Goal: Task Accomplishment & Management: Use online tool/utility

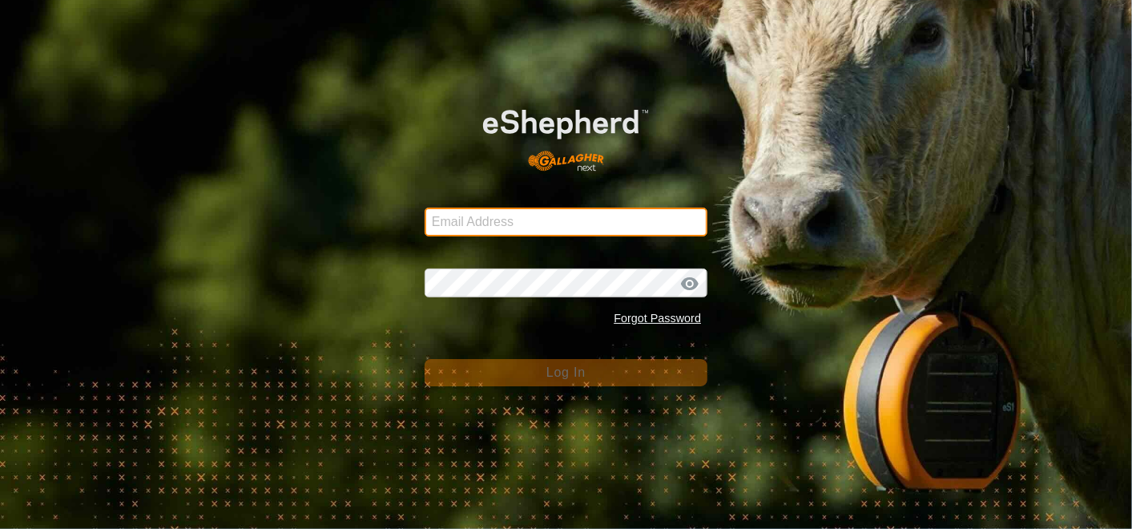
type input "[EMAIL_ADDRESS][DOMAIN_NAME]"
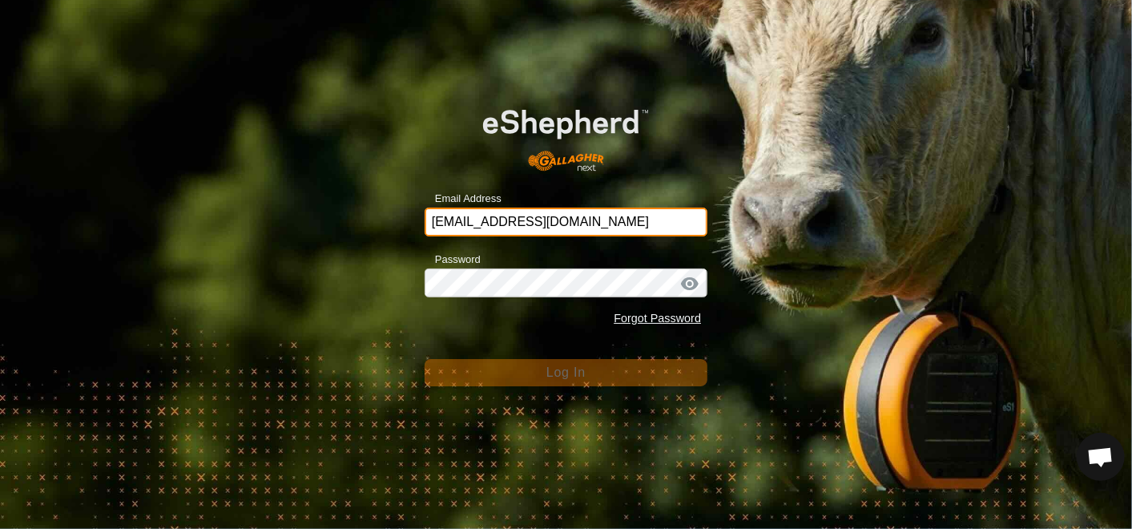
click at [639, 216] on input "[EMAIL_ADDRESS][DOMAIN_NAME]" at bounding box center [566, 222] width 283 height 29
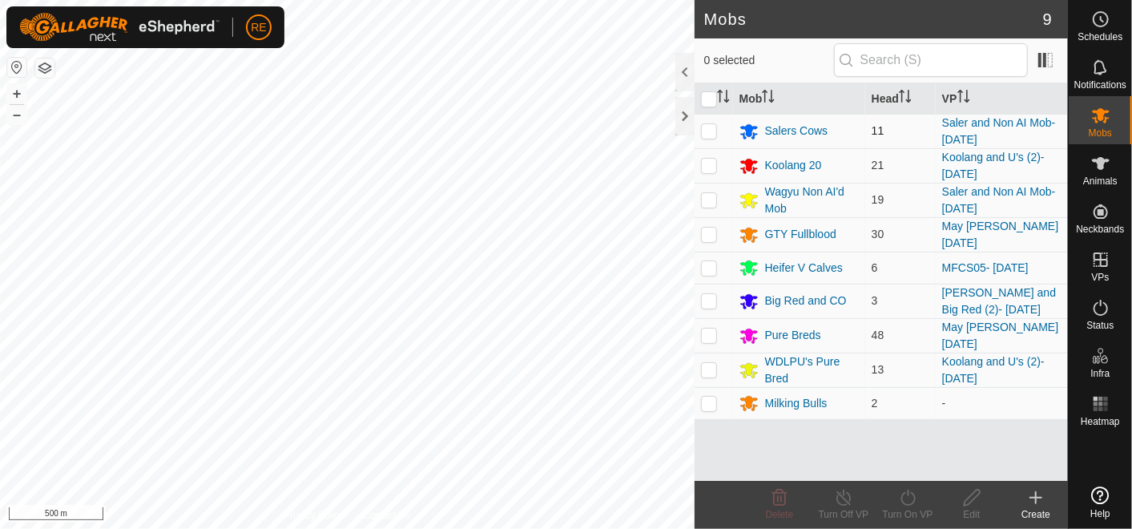
click at [708, 132] on p-checkbox at bounding box center [709, 130] width 16 height 13
checkbox input "true"
click at [712, 200] on p-checkbox at bounding box center [709, 199] width 16 height 13
checkbox input "true"
click at [845, 498] on line at bounding box center [843, 498] width 13 height 13
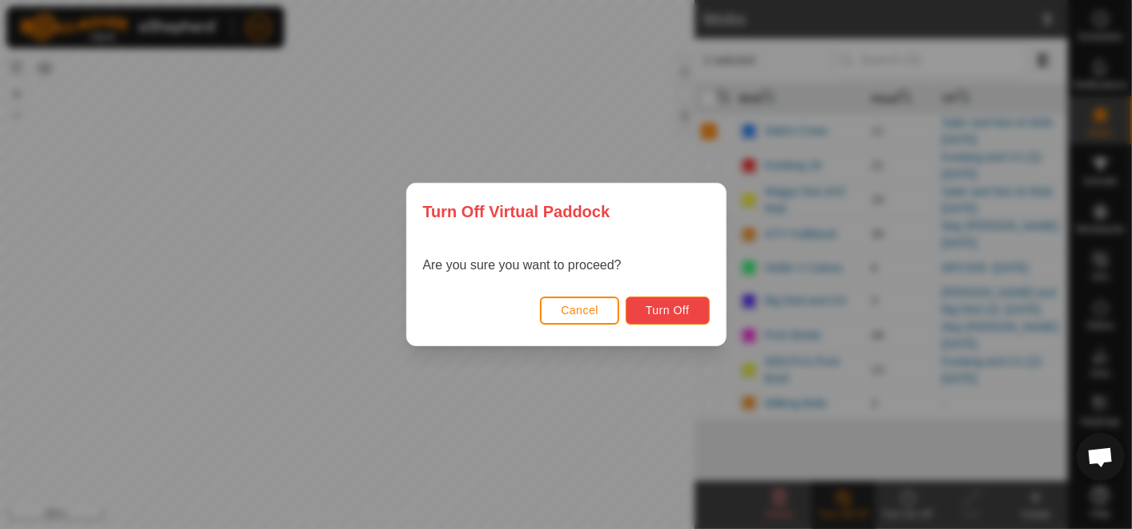
click at [665, 300] on button "Turn Off" at bounding box center [668, 310] width 84 height 28
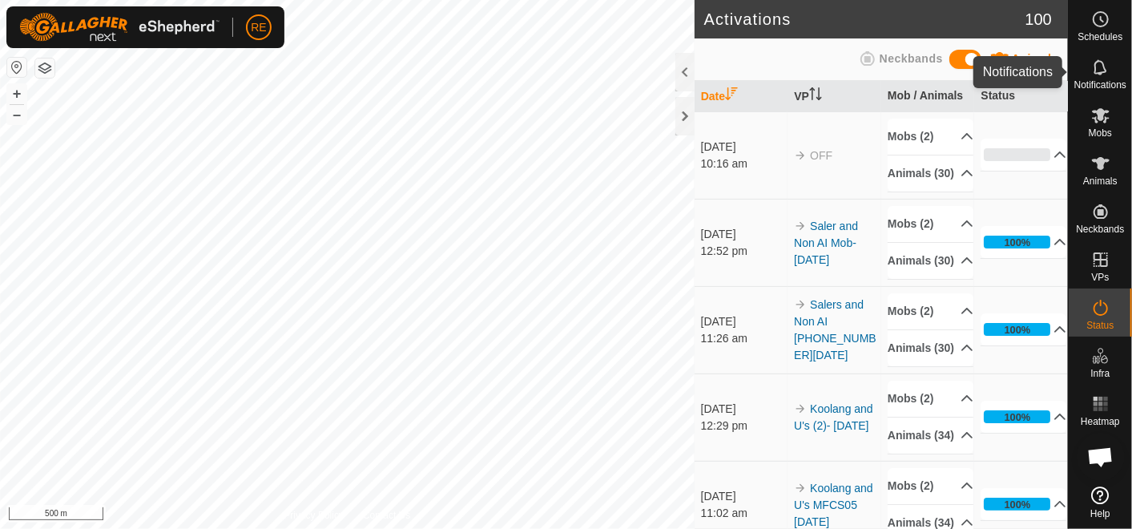
click at [1094, 75] on icon at bounding box center [1100, 67] width 19 height 19
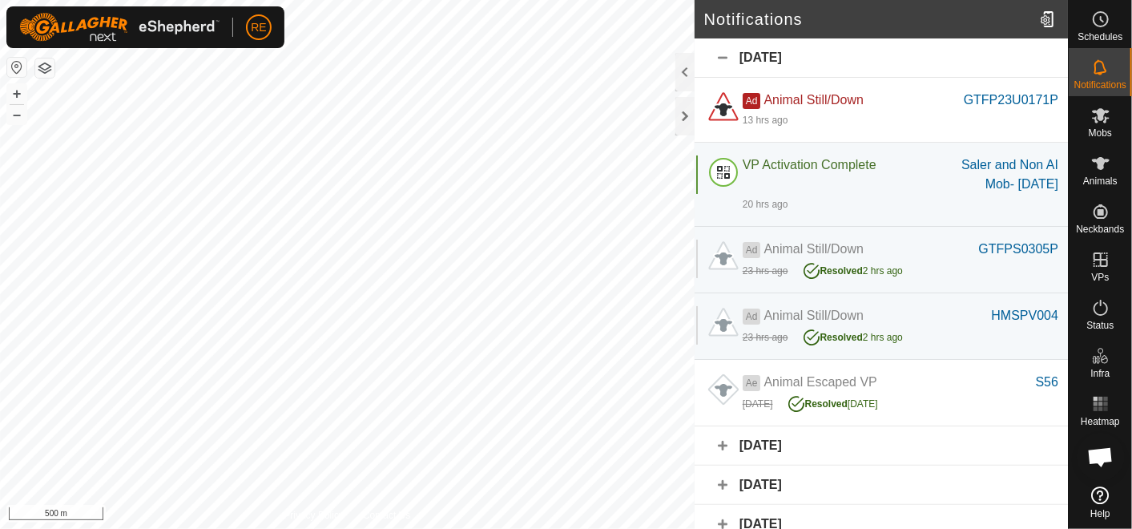
click at [713, 439] on div "22 September 2025" at bounding box center [881, 445] width 373 height 39
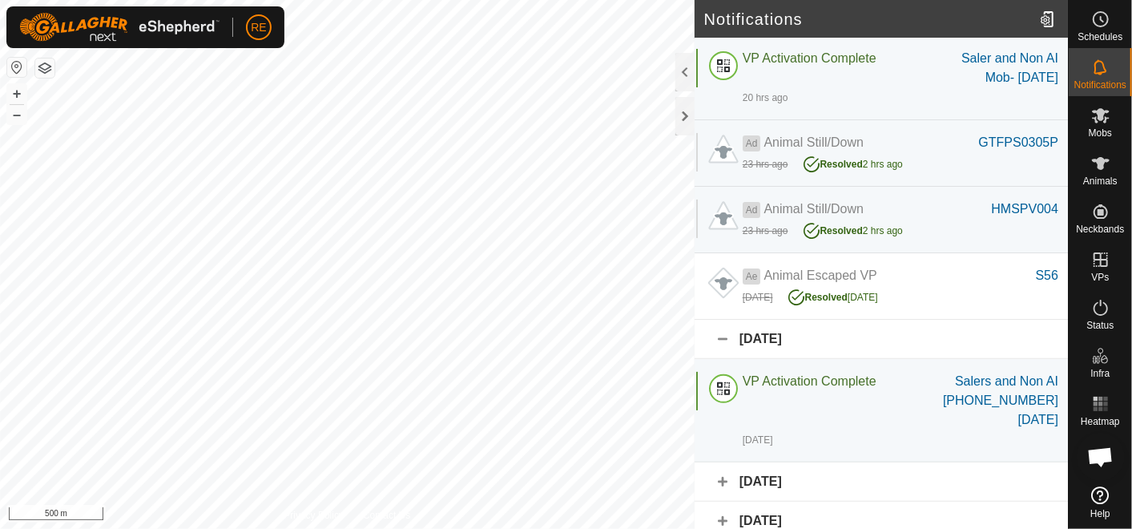
scroll to position [142, 0]
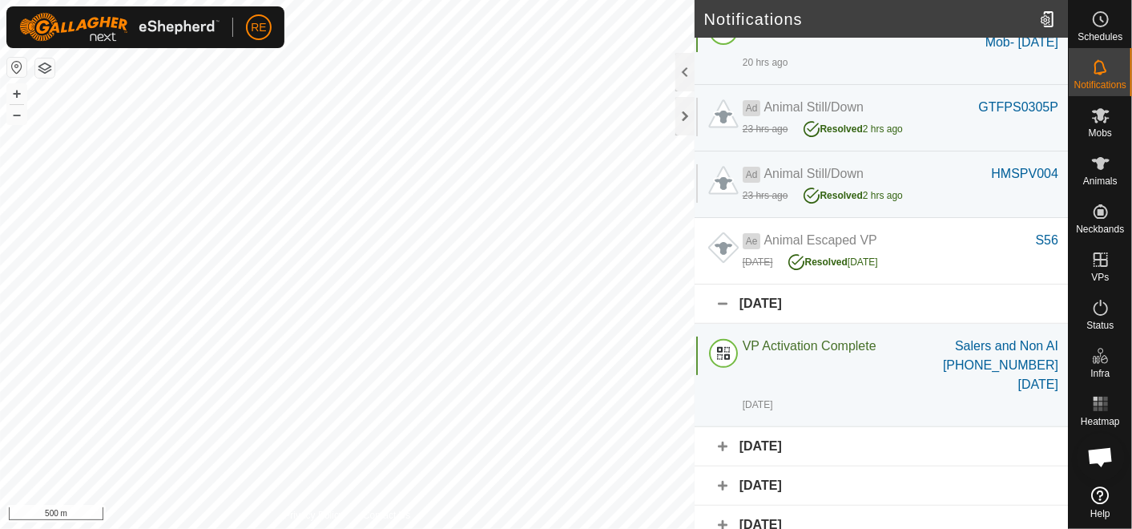
click at [721, 300] on div "22 September 2025" at bounding box center [881, 303] width 373 height 39
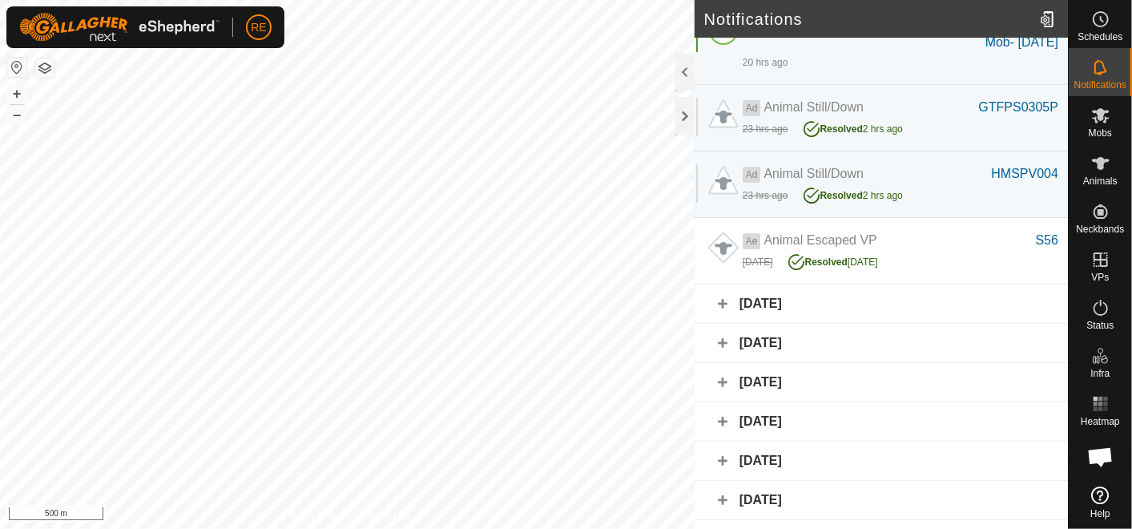
scroll to position [0, 0]
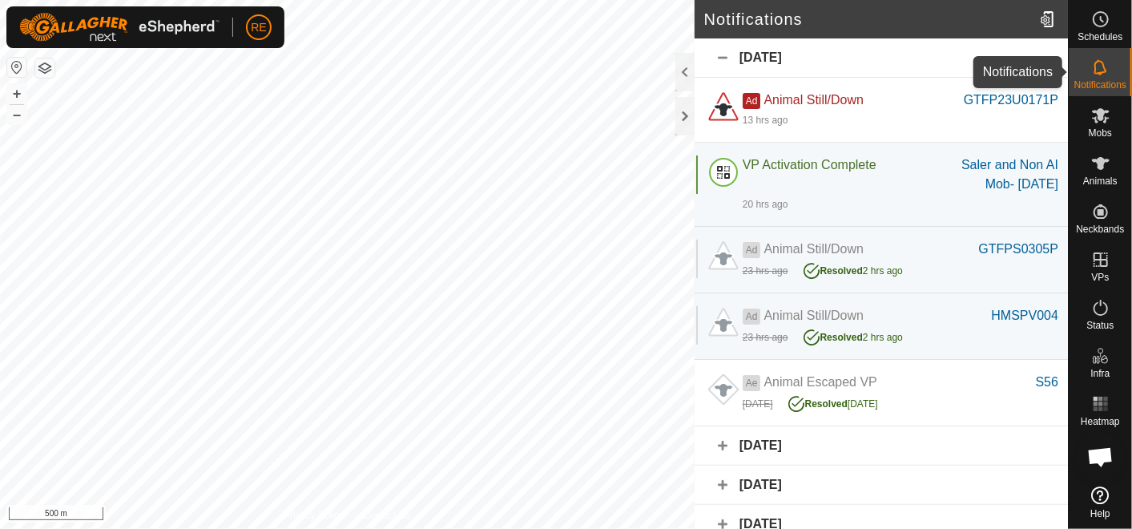
click at [1094, 67] on icon at bounding box center [1100, 67] width 19 height 19
click at [1102, 80] on span "Notifications" at bounding box center [1101, 85] width 52 height 10
click at [1104, 126] on es-mob-svg-icon at bounding box center [1101, 116] width 29 height 26
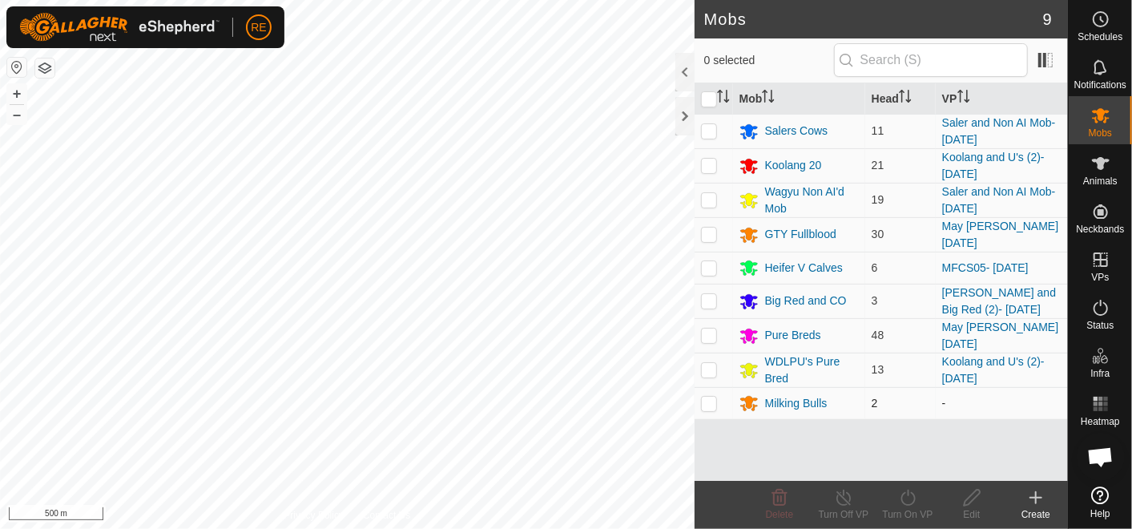
click at [716, 399] on p-tablecheckbox at bounding box center [709, 403] width 16 height 13
checkbox input "true"
click at [897, 510] on div "Turn On VP" at bounding box center [908, 514] width 64 height 14
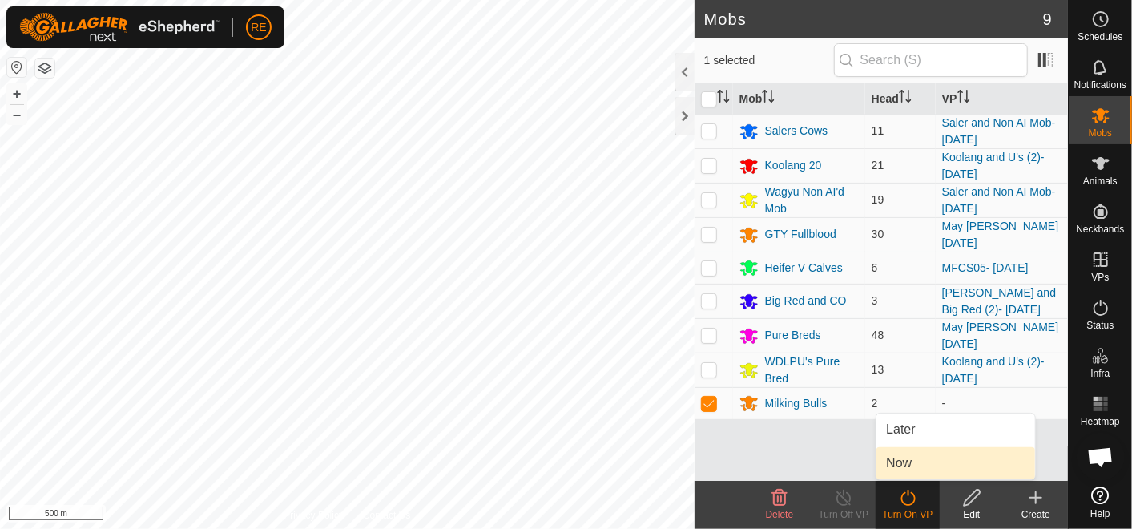
click at [922, 465] on link "Now" at bounding box center [956, 463] width 159 height 32
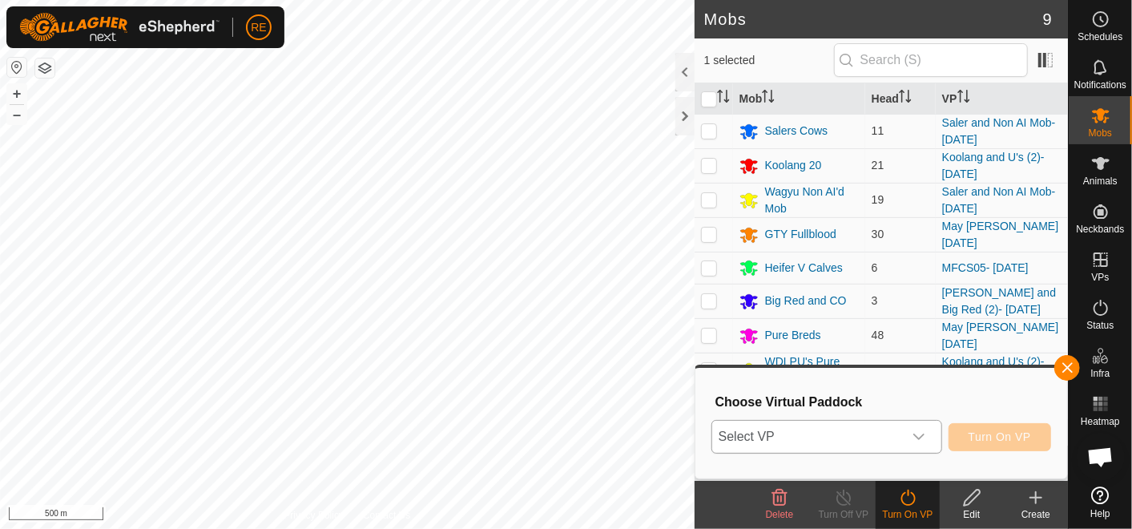
click at [925, 434] on icon "dropdown trigger" at bounding box center [919, 436] width 13 height 13
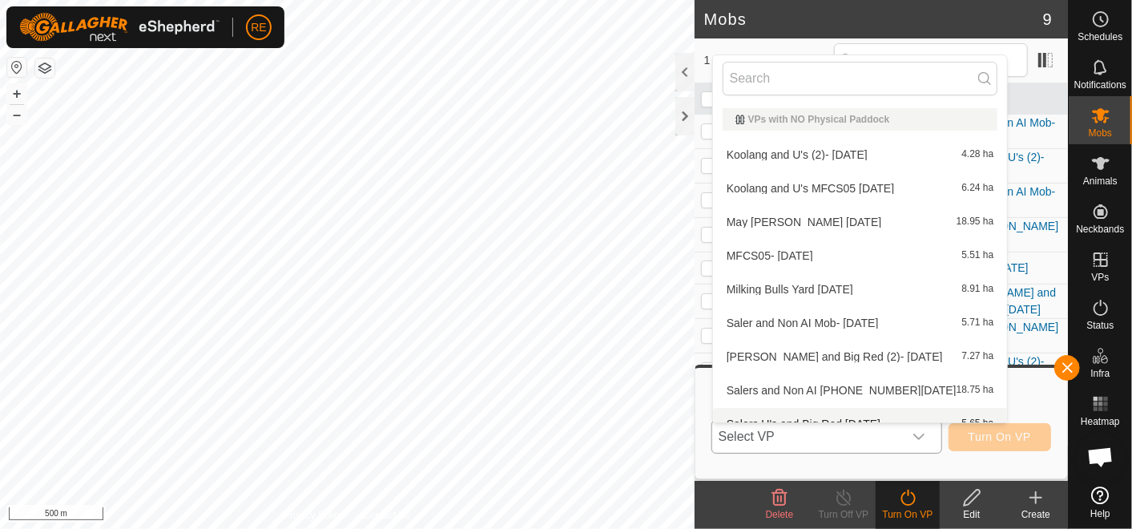
scroll to position [17, 0]
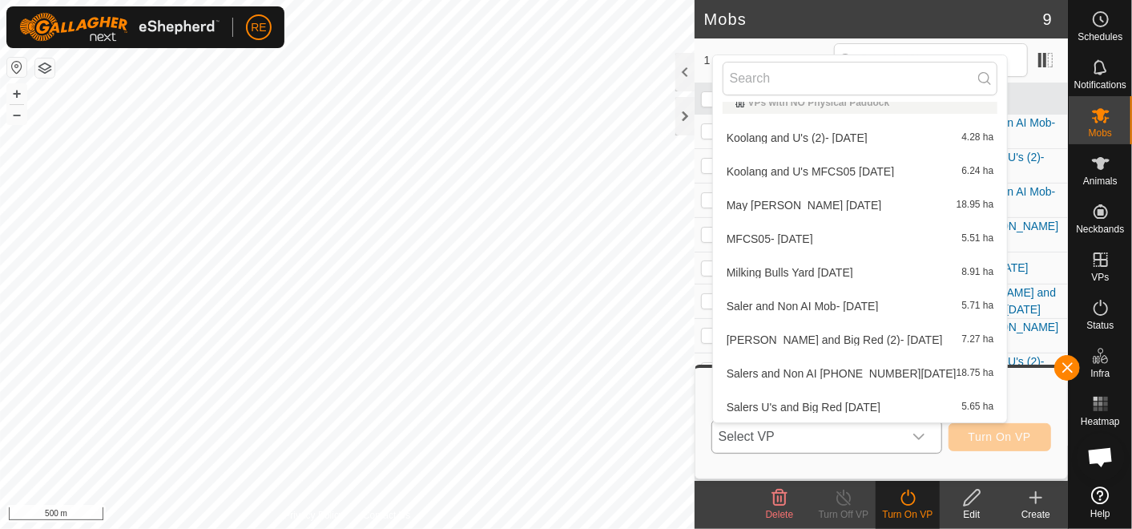
click at [789, 273] on li "Milking Bulls Yard 24.09.2025 8.91 ha" at bounding box center [860, 272] width 295 height 32
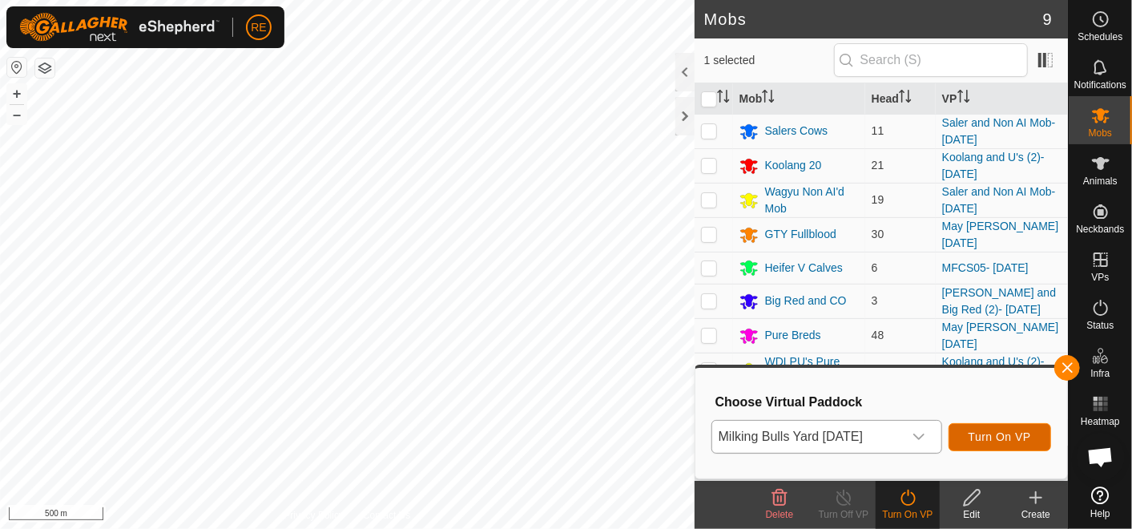
click at [1006, 434] on span "Turn On VP" at bounding box center [1000, 436] width 63 height 13
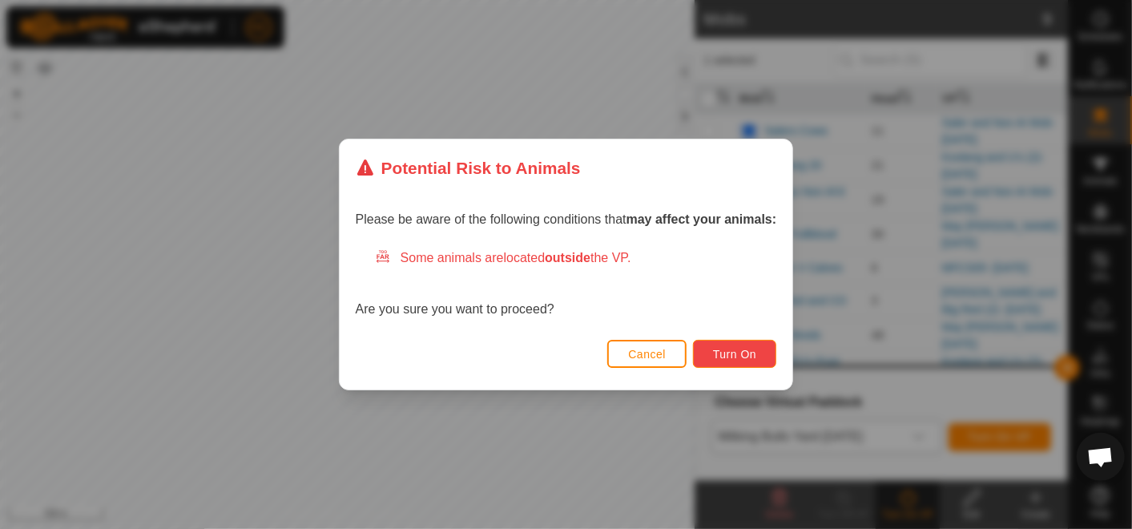
click at [728, 348] on span "Turn On" at bounding box center [734, 354] width 43 height 13
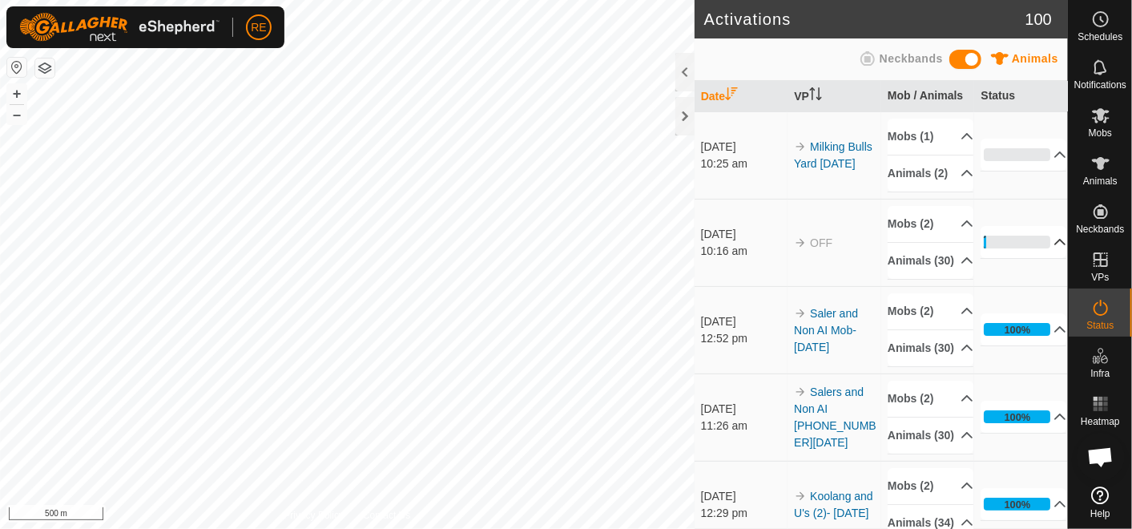
click at [1008, 258] on p-accordion-header "3%" at bounding box center [1024, 242] width 86 height 32
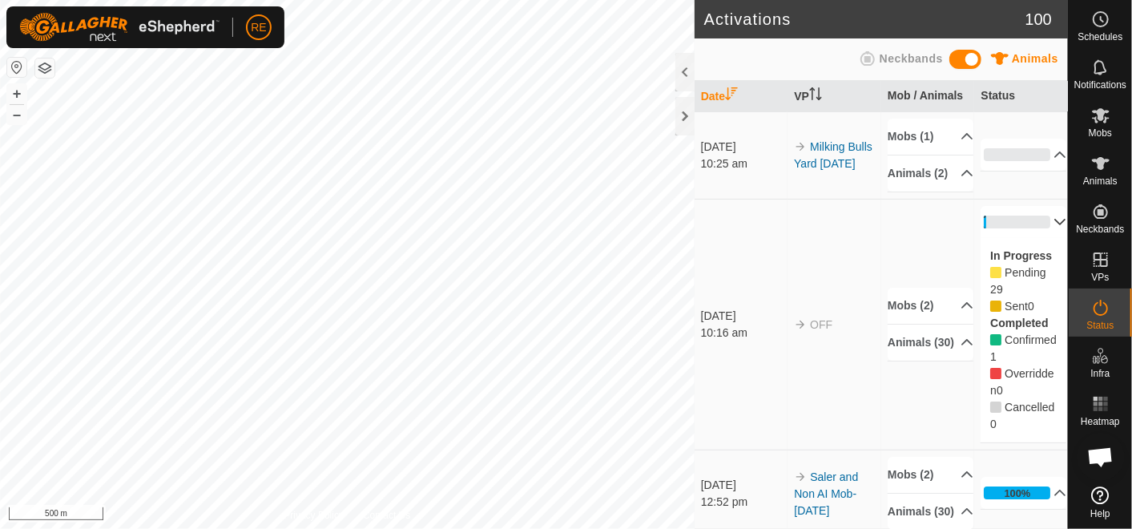
click at [1035, 231] on p-accordion-header "3%" at bounding box center [1024, 222] width 86 height 32
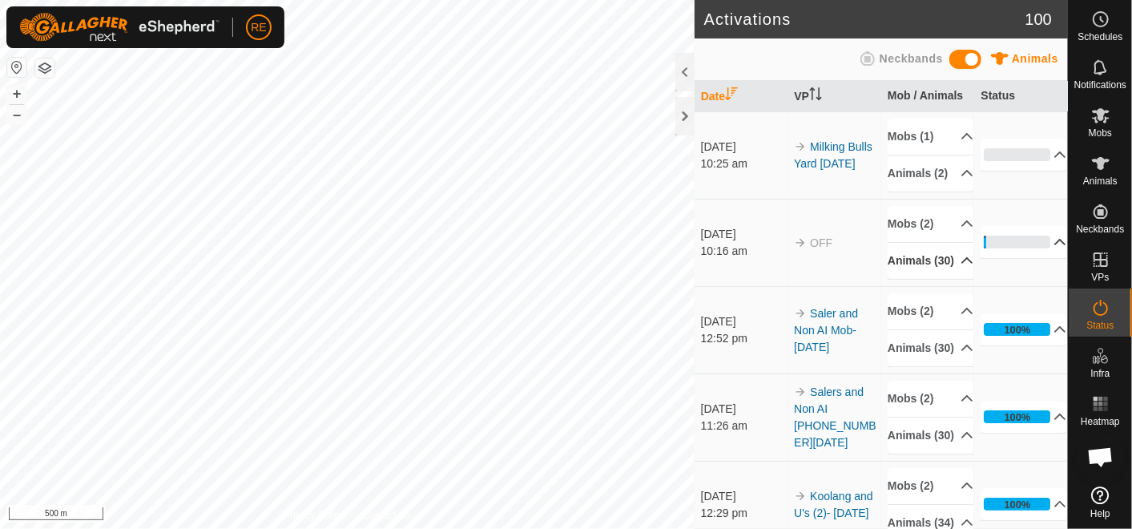
click at [954, 279] on p-accordion-header "Animals (30)" at bounding box center [931, 261] width 86 height 36
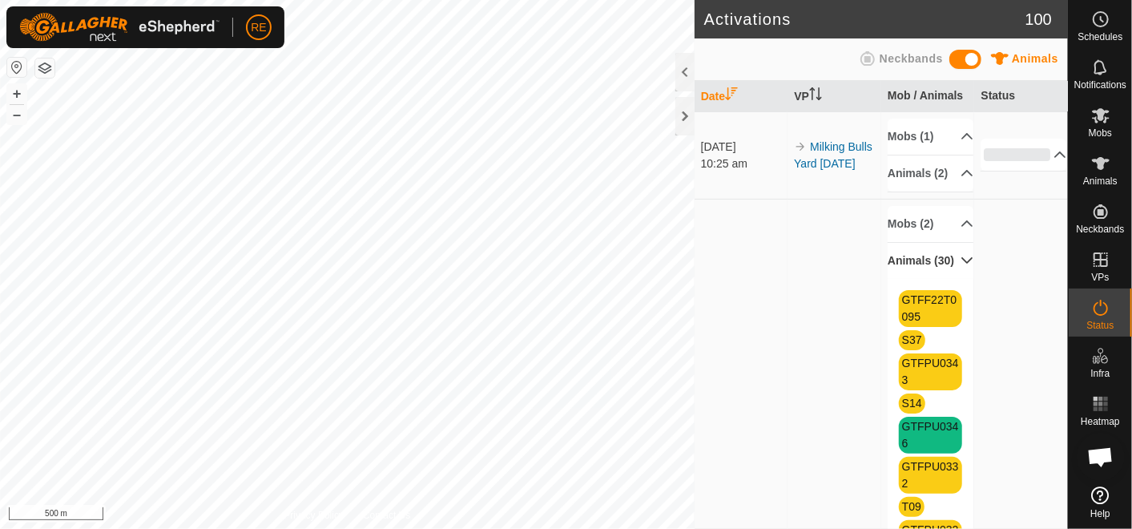
click at [942, 279] on p-accordion-header "Animals (30)" at bounding box center [931, 261] width 86 height 36
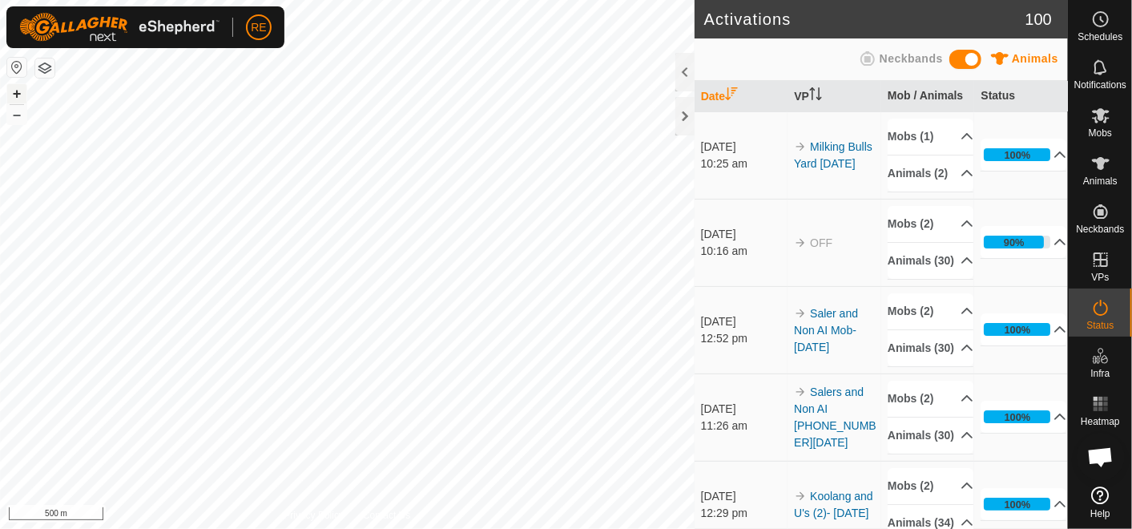
click at [14, 91] on button "+" at bounding box center [16, 93] width 19 height 19
